Goal: Task Accomplishment & Management: Use online tool/utility

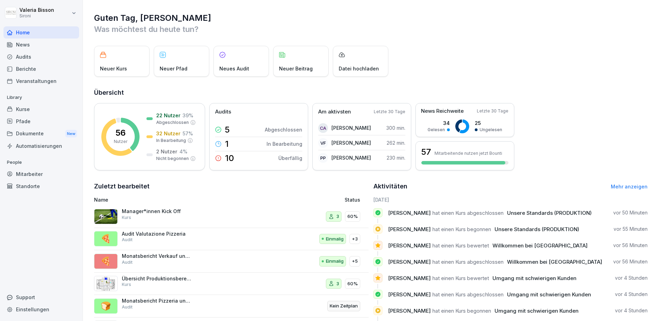
click at [32, 57] on div "Audits" at bounding box center [41, 57] width 76 height 12
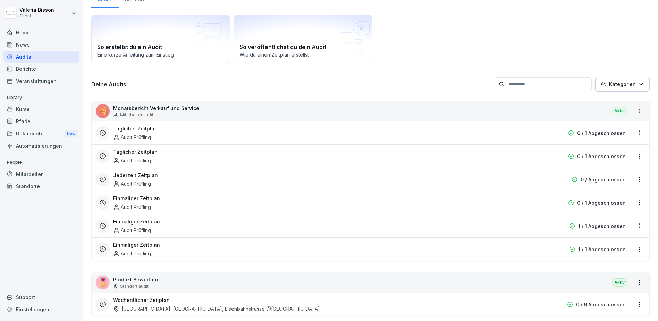
scroll to position [47, 0]
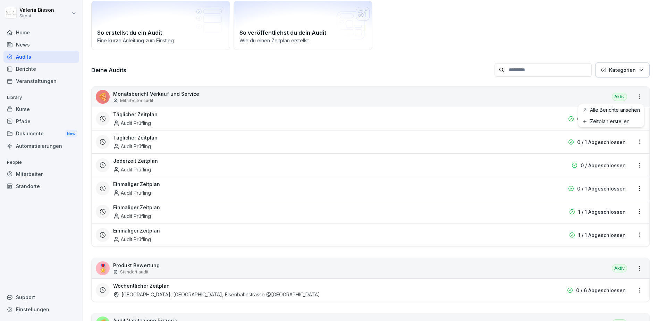
click at [640, 97] on html "[PERSON_NAME] Sironi Home News Audits Berichte Veranstaltungen Library Kurse Pf…" at bounding box center [329, 160] width 658 height 321
click at [0, 0] on link "Zeitplan erstellen" at bounding box center [0, 0] width 0 height 0
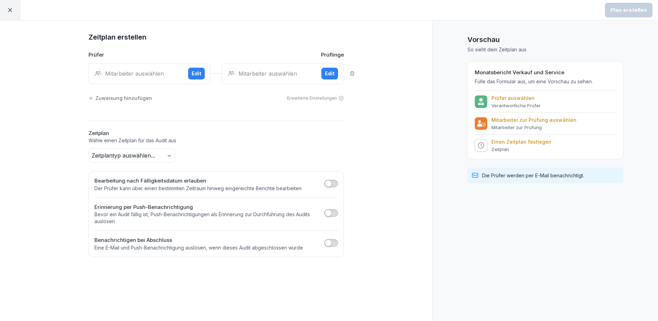
click at [136, 78] on div "Mitarbeiter auswählen Edit" at bounding box center [149, 73] width 122 height 21
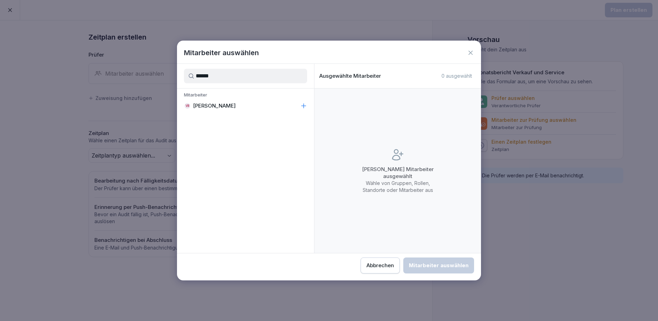
type input "******"
click at [216, 101] on div "VB [PERSON_NAME]" at bounding box center [245, 106] width 137 height 12
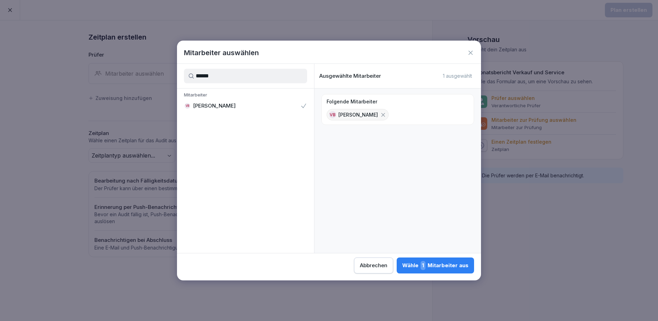
click at [447, 265] on div "Wähle 1 Mitarbeiter aus" at bounding box center [435, 265] width 66 height 9
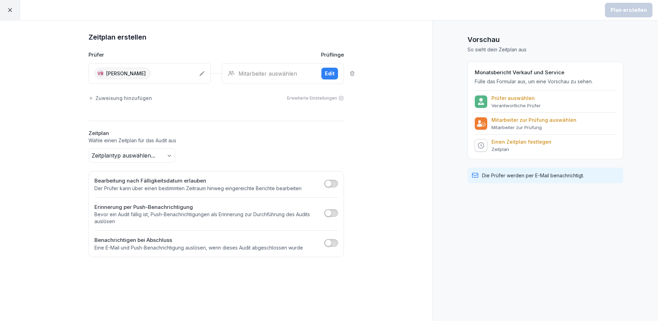
click at [237, 72] on div "Mitarbeiter auswählen" at bounding box center [272, 73] width 88 height 8
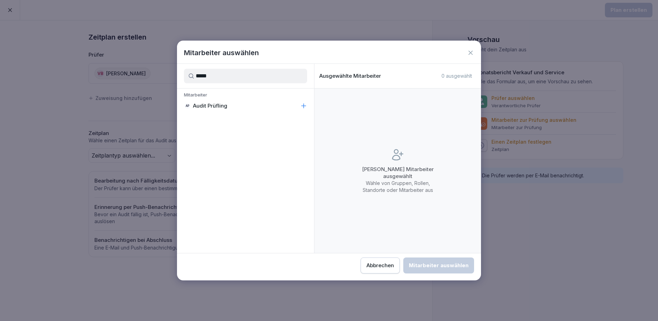
type input "*****"
click at [231, 107] on div "AP Audit Prüfling" at bounding box center [245, 106] width 137 height 12
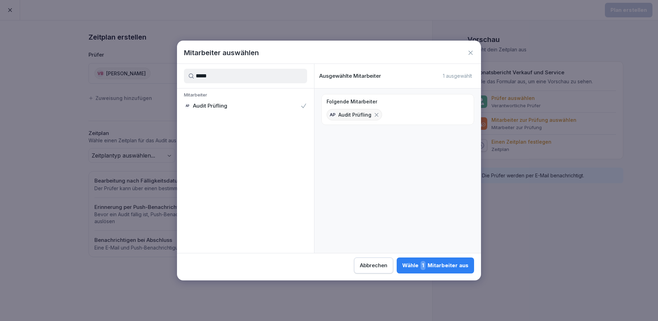
click at [443, 266] on div "Wähle 1 Mitarbeiter aus" at bounding box center [435, 265] width 66 height 9
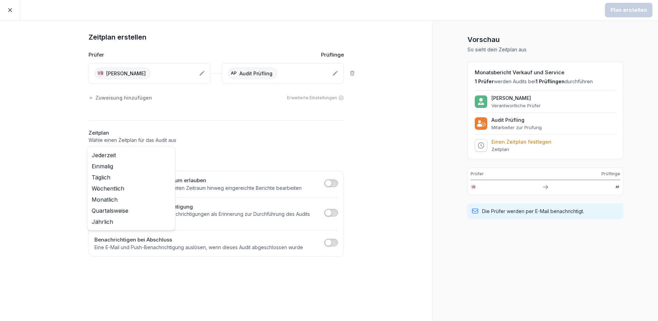
click at [169, 156] on body "Plan erstellen Zeitplan erstellen Prüfer Prüflinge VB [PERSON_NAME] AP Audit Pr…" at bounding box center [329, 160] width 658 height 321
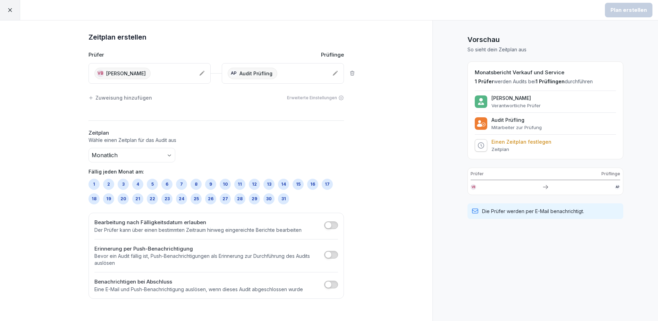
click at [168, 182] on div "6" at bounding box center [166, 184] width 11 height 11
click at [336, 283] on button "button" at bounding box center [331, 285] width 14 height 8
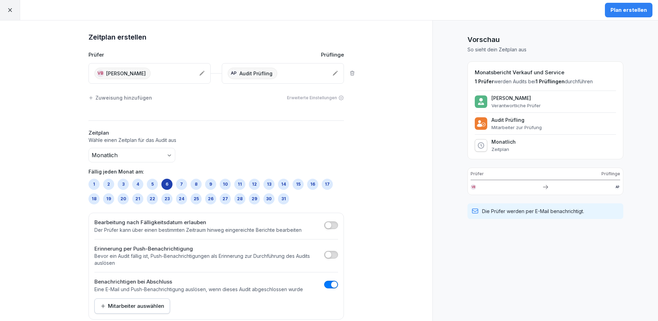
scroll to position [10, 0]
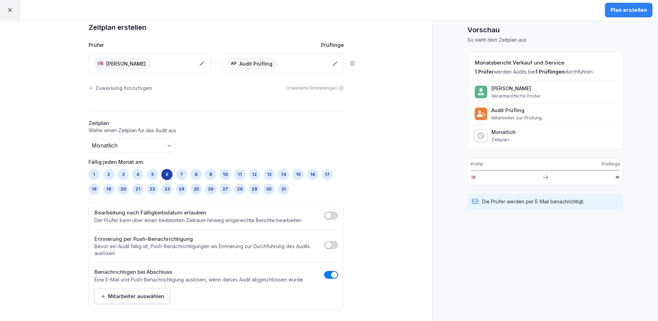
click at [145, 293] on div "Mitarbeiter auswählen" at bounding box center [132, 296] width 64 height 8
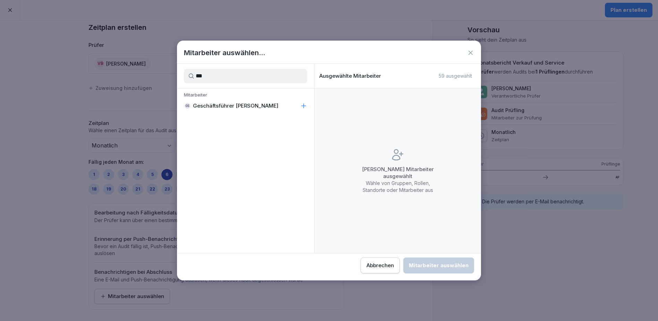
type input "***"
click at [211, 103] on p "Geschäftsführer [PERSON_NAME]" at bounding box center [235, 105] width 85 height 7
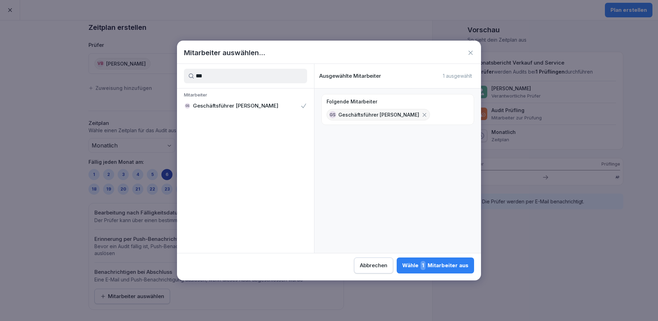
click at [448, 263] on div "Wähle 1 Mitarbeiter aus" at bounding box center [435, 265] width 66 height 9
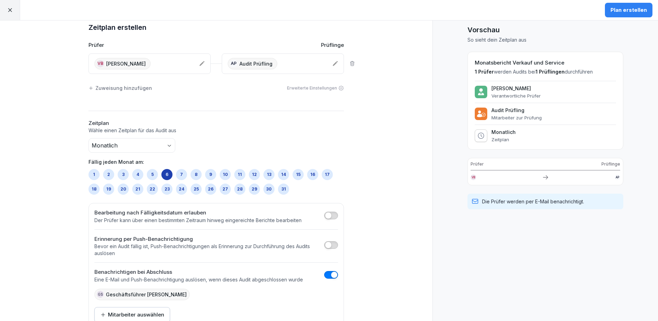
scroll to position [28, 0]
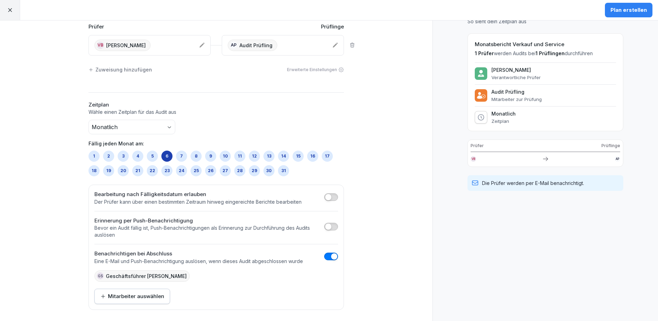
click at [630, 8] on div "Plan erstellen" at bounding box center [628, 10] width 36 height 8
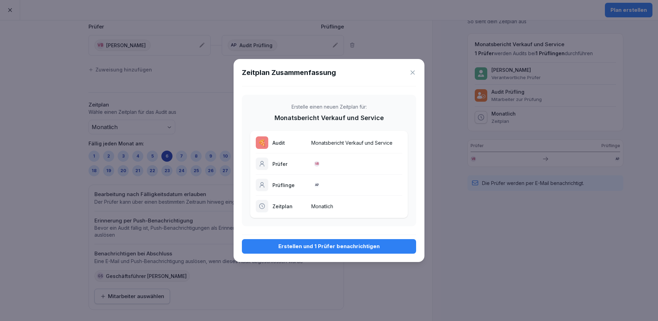
click at [360, 244] on div "Erstellen und 1 Prüfer benachrichtigen" at bounding box center [328, 246] width 163 height 8
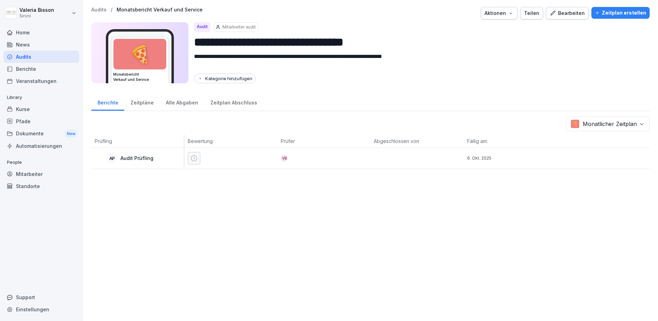
click at [630, 12] on div "Zeitplan erstellen" at bounding box center [620, 13] width 51 height 8
click at [29, 57] on div "Audits" at bounding box center [41, 57] width 76 height 12
